Goal: Information Seeking & Learning: Learn about a topic

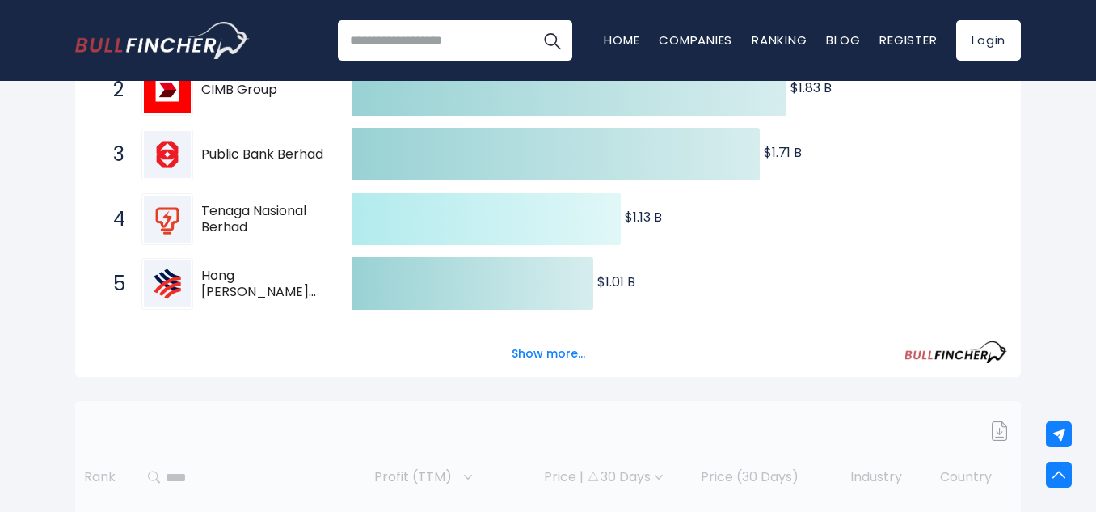
scroll to position [404, 0]
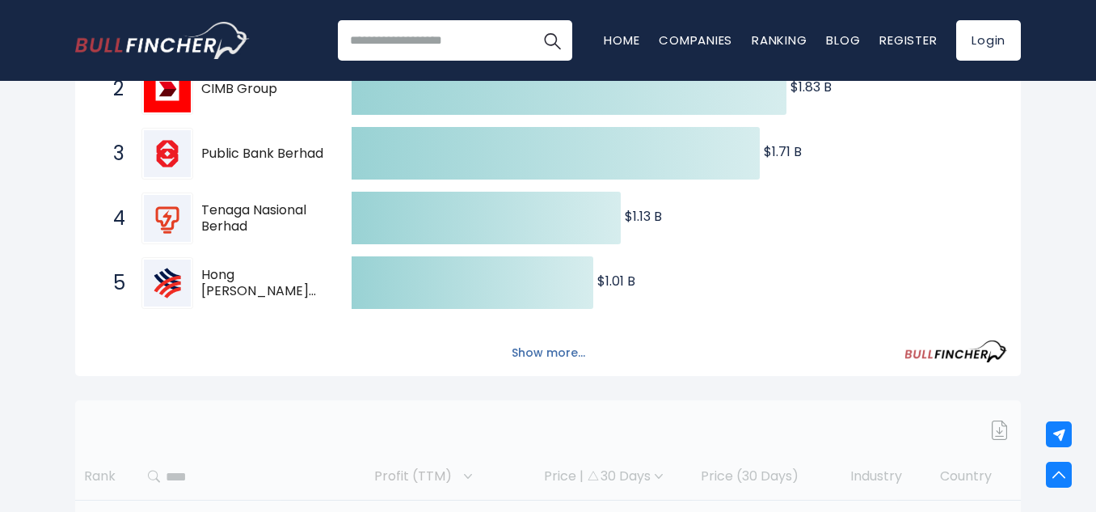
click at [526, 355] on button "Show more..." at bounding box center [548, 353] width 93 height 27
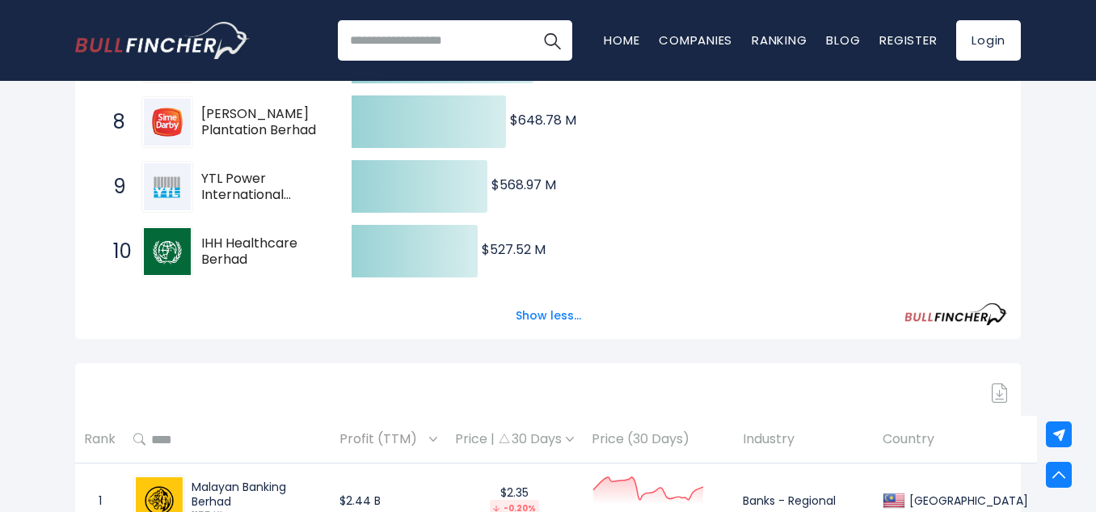
scroll to position [808, 0]
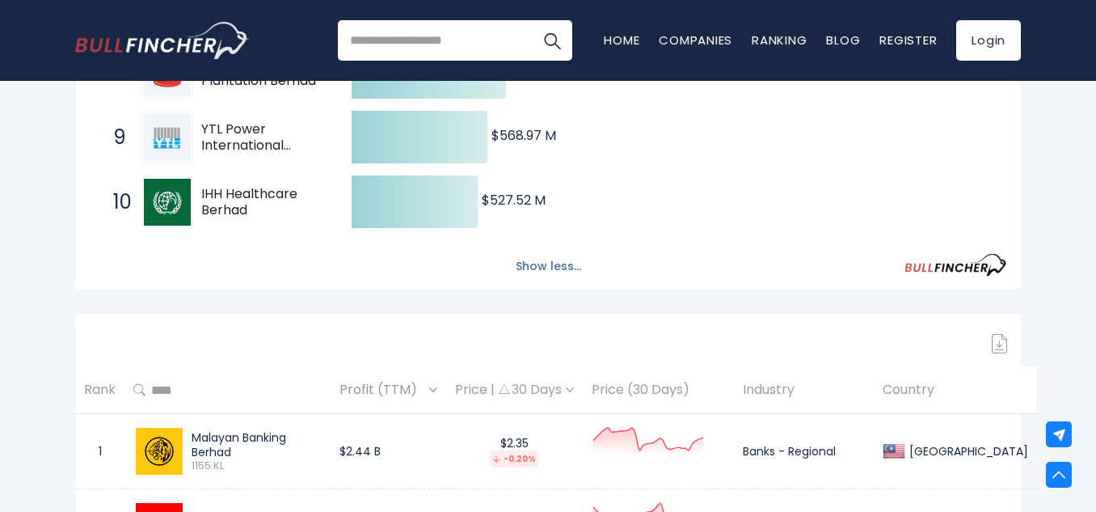
click at [552, 273] on button "Show less..." at bounding box center [548, 266] width 85 height 27
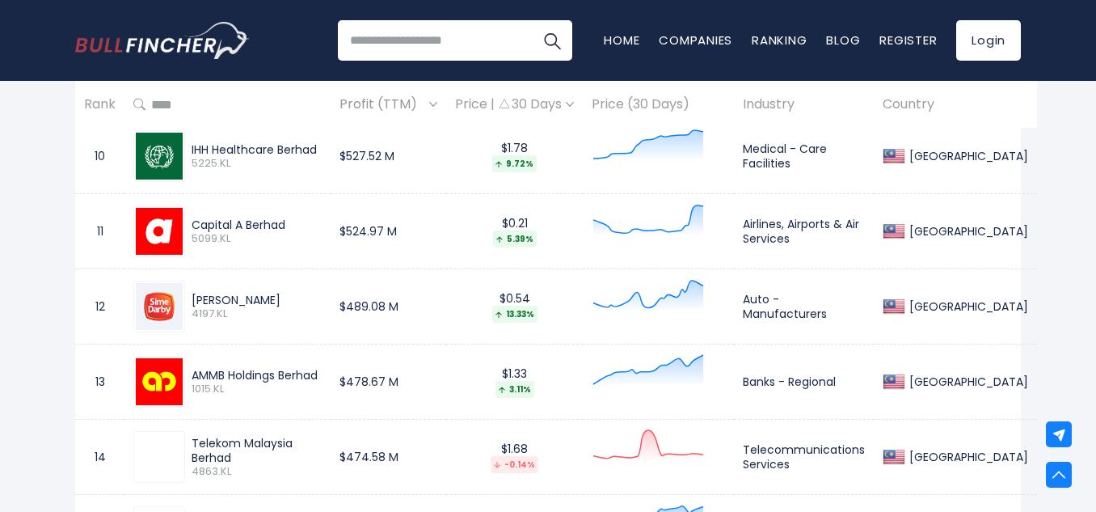
scroll to position [1536, 0]
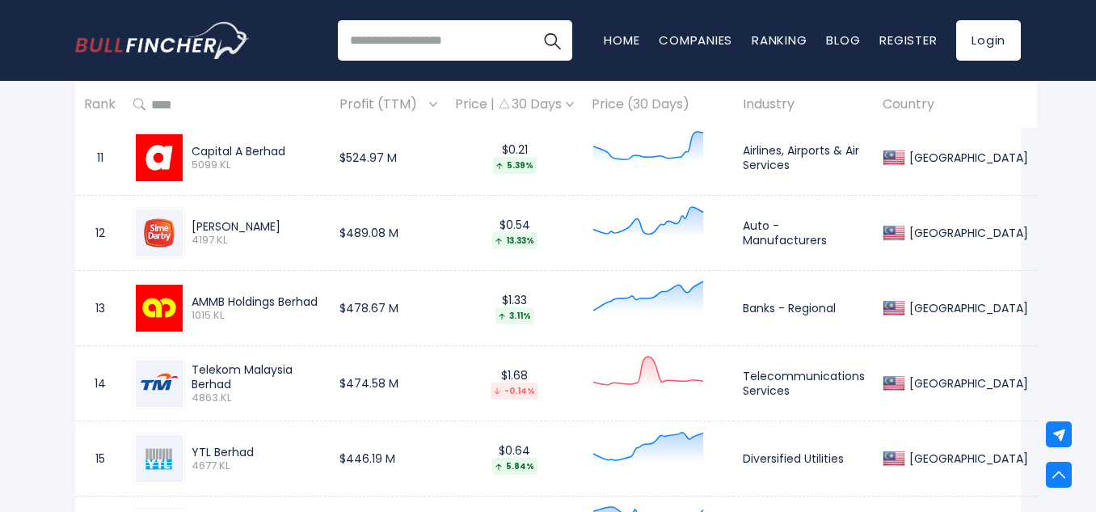
click at [429, 36] on input "search" at bounding box center [455, 40] width 234 height 40
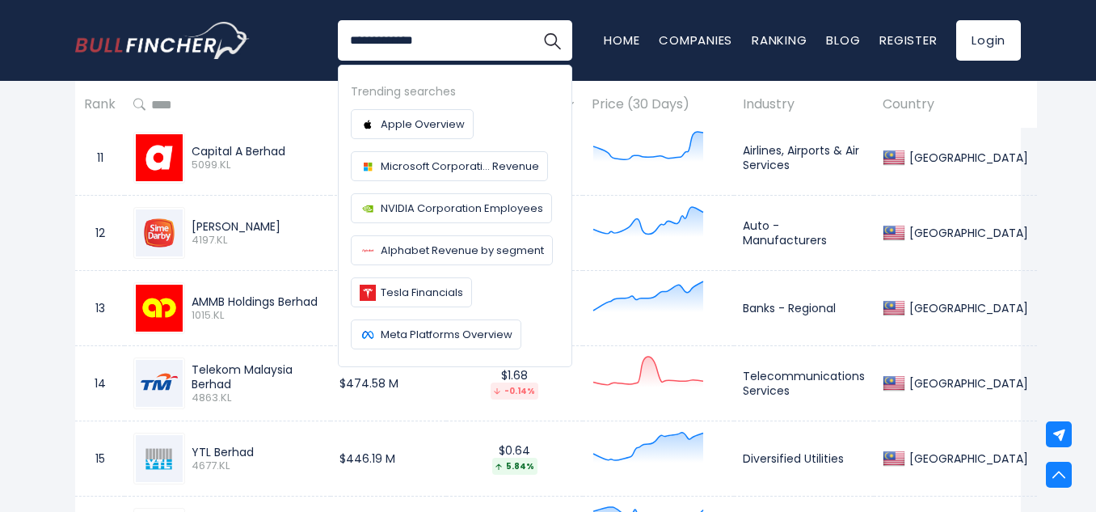
type input "**********"
click at [532, 20] on button "Search" at bounding box center [552, 40] width 40 height 40
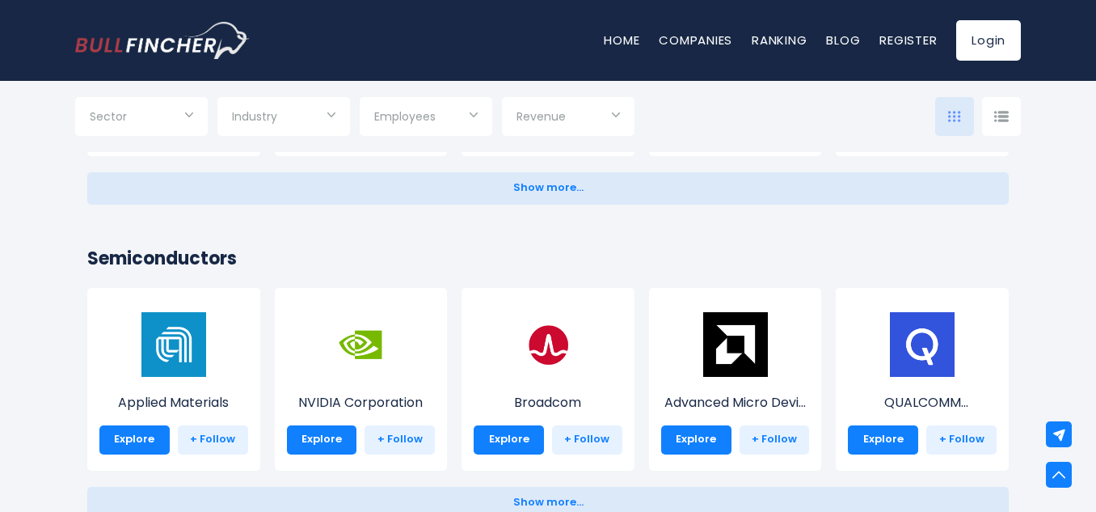
scroll to position [1536, 0]
